Goal: Transaction & Acquisition: Download file/media

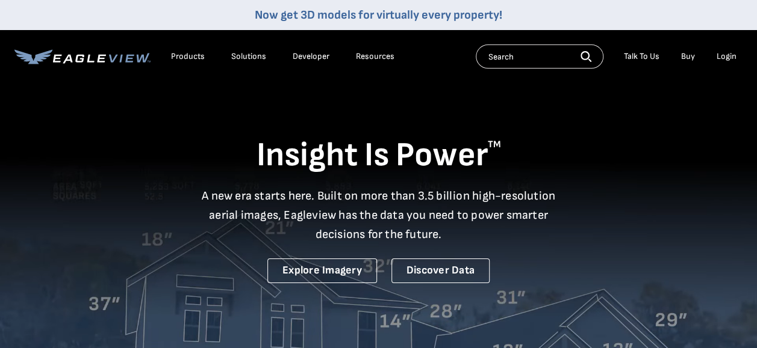
click at [727, 55] on div "Login" at bounding box center [726, 56] width 20 height 11
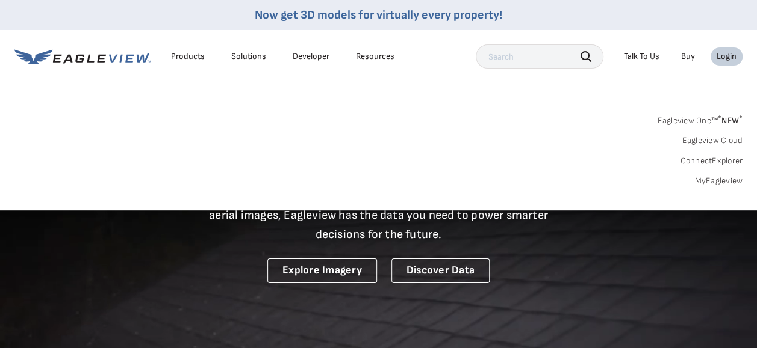
click at [726, 57] on div "Login" at bounding box center [726, 56] width 20 height 11
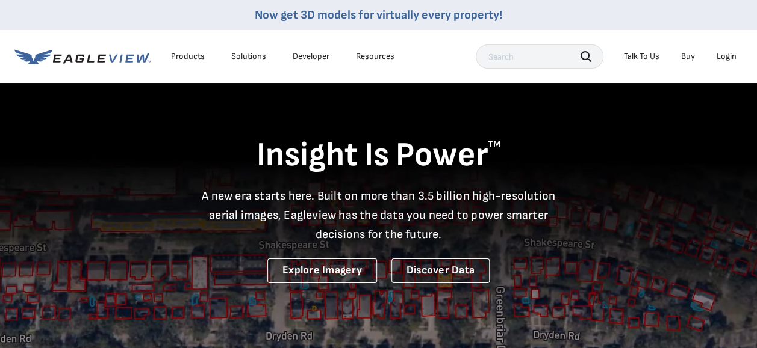
click at [725, 57] on div "Login" at bounding box center [726, 56] width 20 height 11
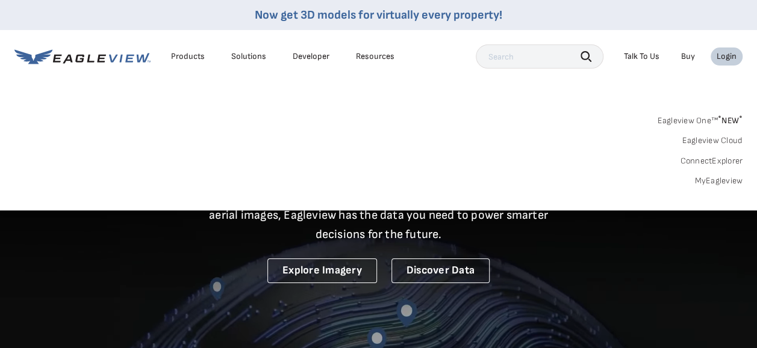
click at [719, 184] on link "MyEagleview" at bounding box center [718, 181] width 48 height 11
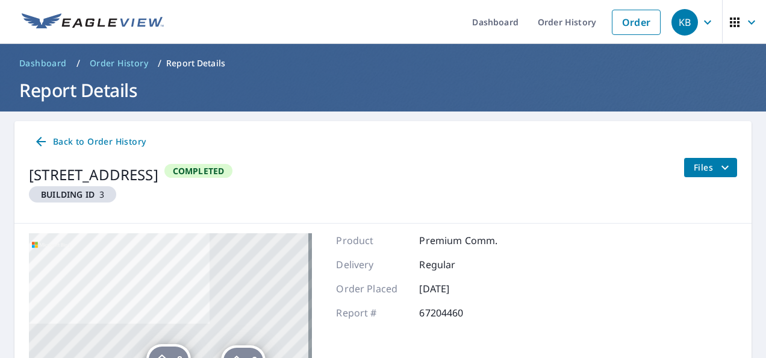
click at [717, 165] on icon "filesDropdownBtn-67204460" at bounding box center [724, 167] width 14 height 14
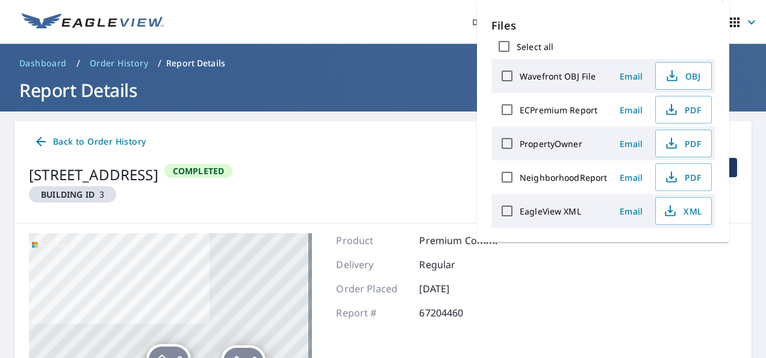
click at [510, 209] on input "EagleView XML" at bounding box center [506, 210] width 25 height 25
checkbox input "true"
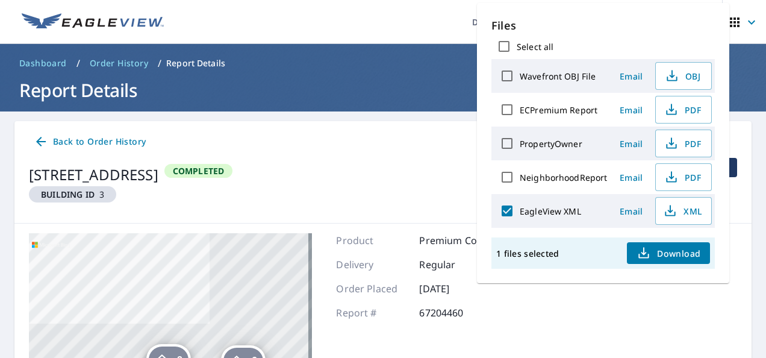
click at [674, 254] on span "Download" at bounding box center [668, 253] width 64 height 14
click at [658, 253] on span "Download" at bounding box center [668, 253] width 64 height 14
click at [668, 250] on span "Download" at bounding box center [668, 253] width 64 height 14
drag, startPoint x: 678, startPoint y: 208, endPoint x: 1207, endPoint y: 148, distance: 532.5
click at [765, 148] on html "KB KB Dashboard Order History Order KB Dashboard / Order History / Report Detai…" at bounding box center [383, 179] width 766 height 358
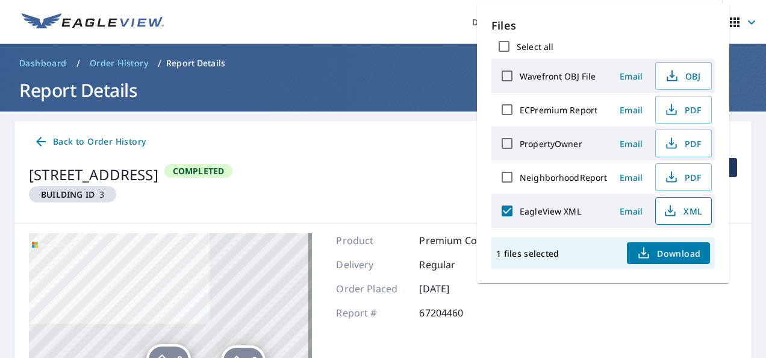
click at [678, 211] on span "XML" at bounding box center [682, 210] width 39 height 14
click at [419, 111] on main "Back to Order History [STREET_ADDRESS] Building ID 3 Completed Files 3 [STREET_…" at bounding box center [383, 332] width 766 height 442
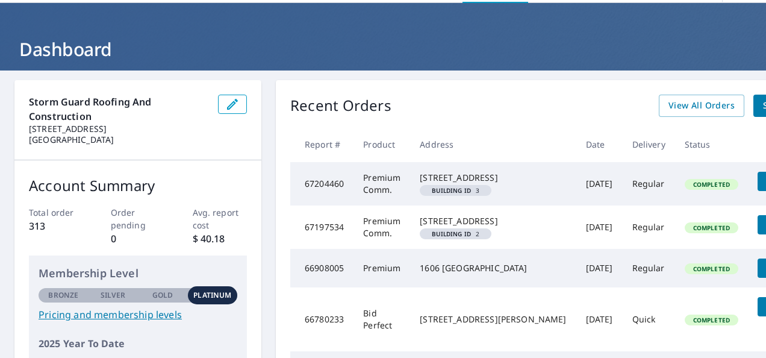
scroll to position [60, 0]
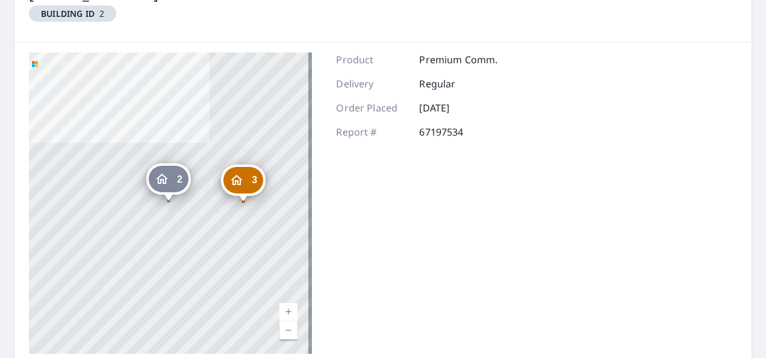
scroll to position [60, 0]
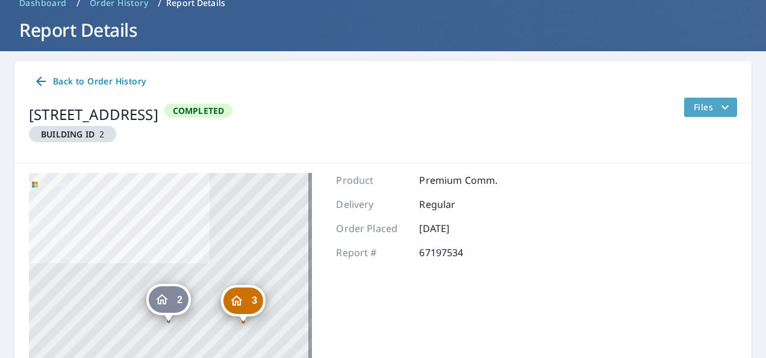
click at [723, 106] on button "Files" at bounding box center [710, 107] width 54 height 19
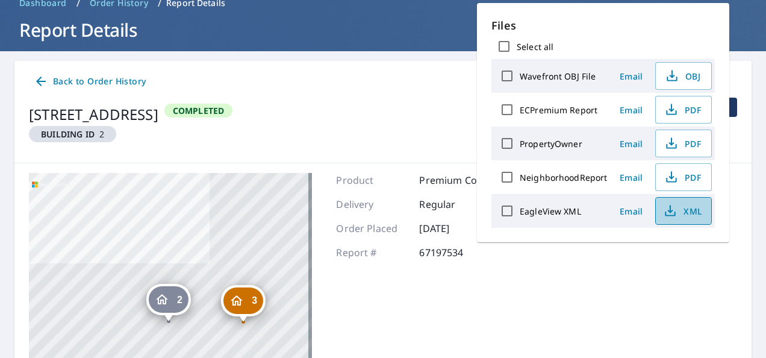
click at [679, 211] on span "XML" at bounding box center [682, 210] width 39 height 14
click at [693, 213] on span "XML" at bounding box center [682, 210] width 39 height 14
click at [365, 100] on div "850 W Park Rd Union, MO 63084 Building ID 2 Completed Files" at bounding box center [383, 125] width 708 height 55
